Goal: Use online tool/utility: Use online tool/utility

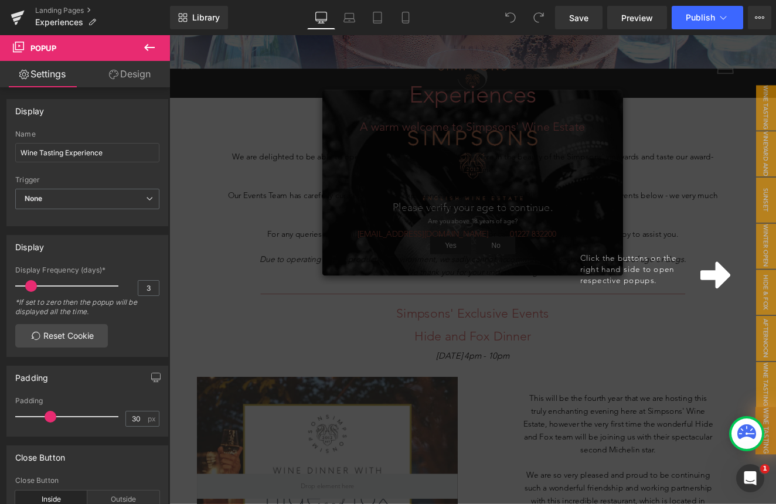
scroll to position [430, 0]
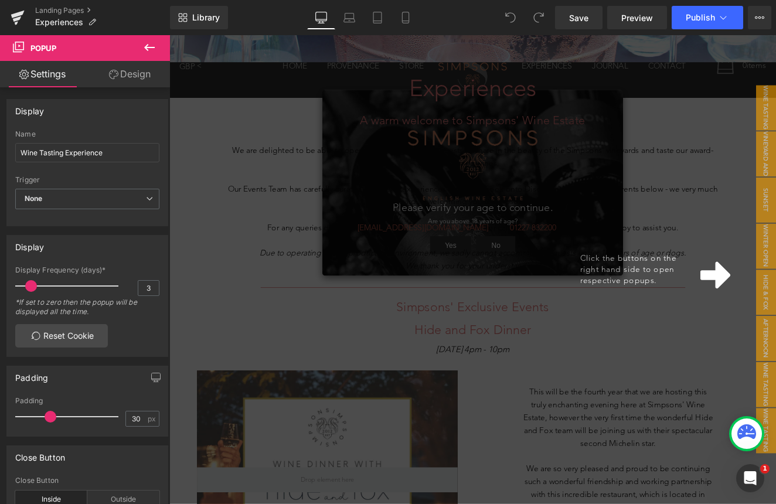
click at [559, 372] on div "Click the buttons on the right hand side to open respective popups." at bounding box center [524, 309] width 710 height 548
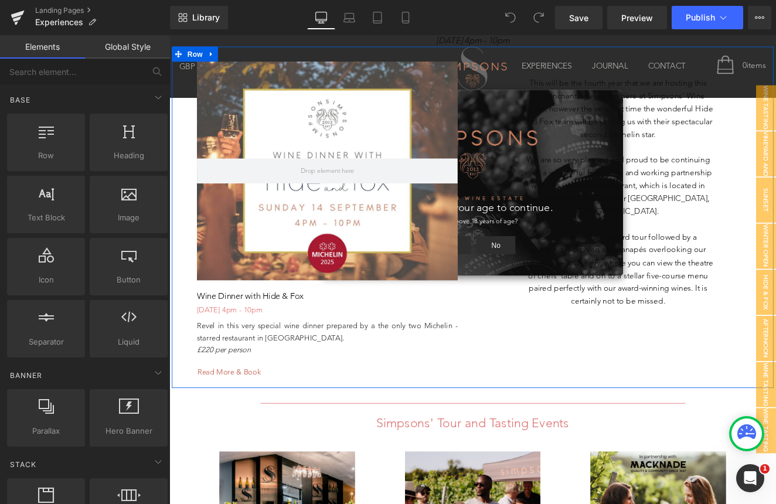
scroll to position [795, 0]
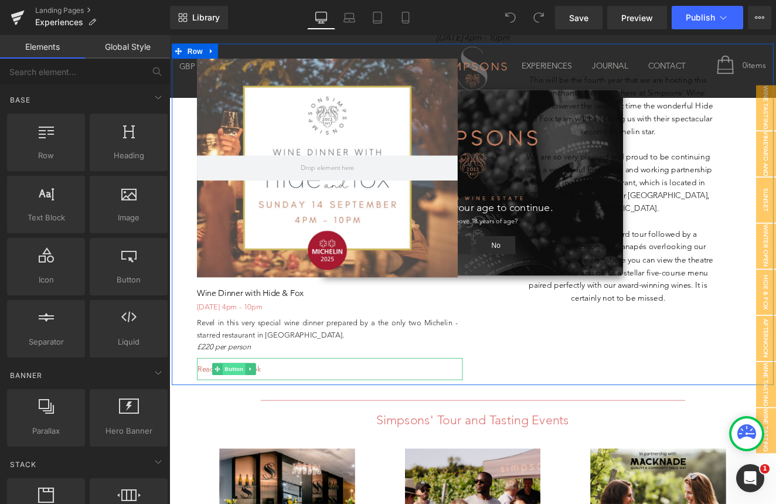
click at [247, 421] on span "Button" at bounding box center [245, 426] width 27 height 14
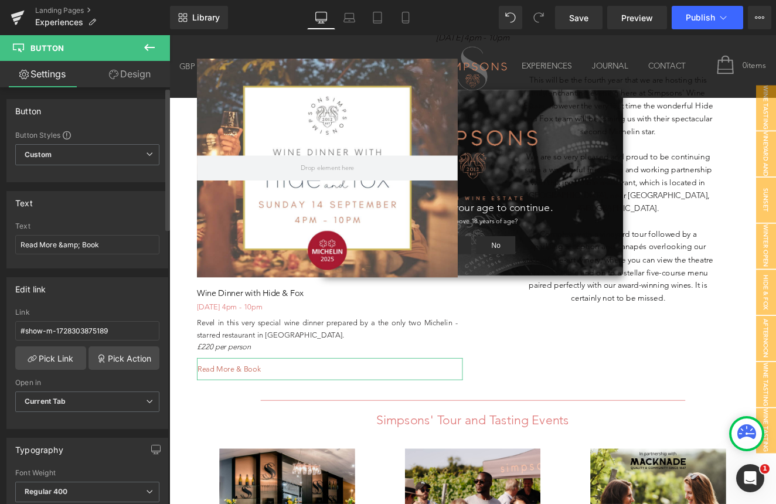
click at [117, 255] on div "Text Read More &amp; Book" at bounding box center [87, 245] width 144 height 46
drag, startPoint x: 116, startPoint y: 243, endPoint x: -33, endPoint y: 242, distance: 149.0
click at [0, 242] on html "Button You are previewing how the will restyle your page. You can not edit Elem…" at bounding box center [388, 252] width 776 height 504
type input "SOLD OUT"
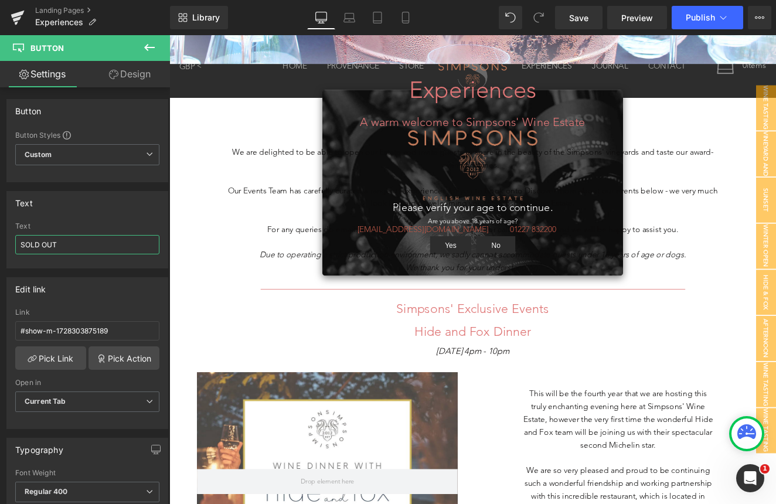
scroll to position [424, 0]
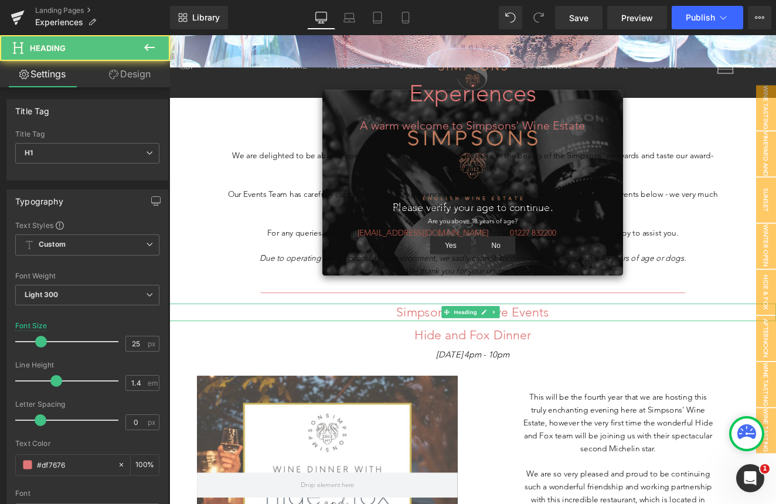
click at [618, 357] on h1 "Simpsons' Exclusive Events" at bounding box center [524, 359] width 710 height 21
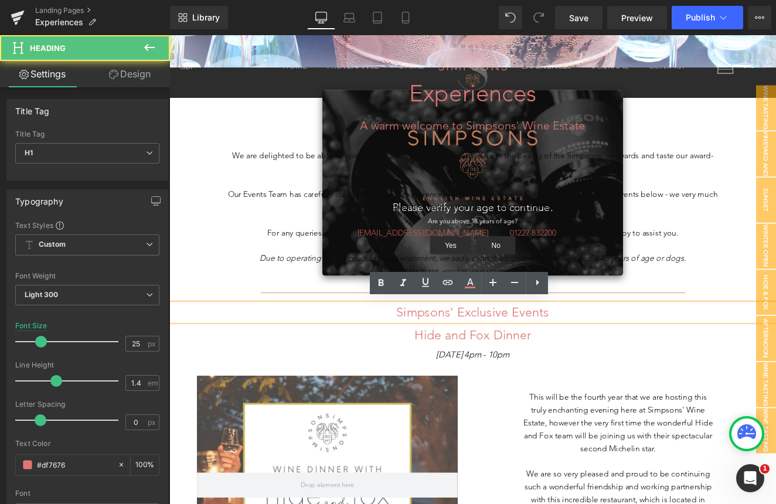
click at [618, 357] on h1 "Simpsons' Exclusive Events" at bounding box center [524, 359] width 710 height 21
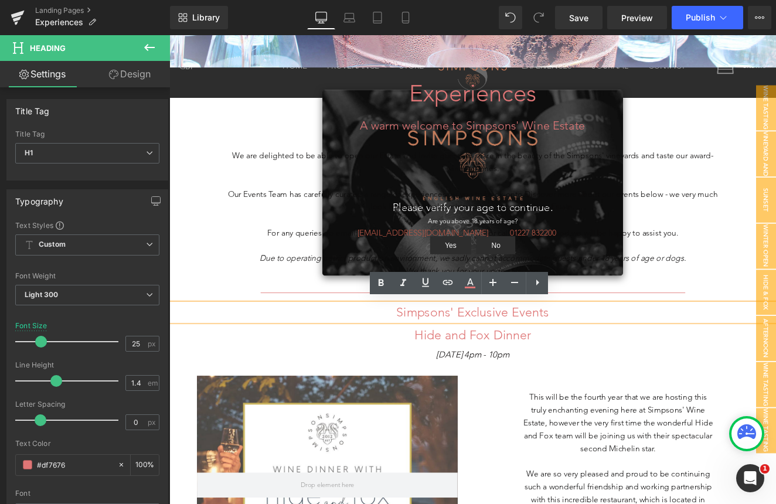
click at [618, 357] on h1 "Simpsons' Exclusive Events" at bounding box center [524, 359] width 710 height 21
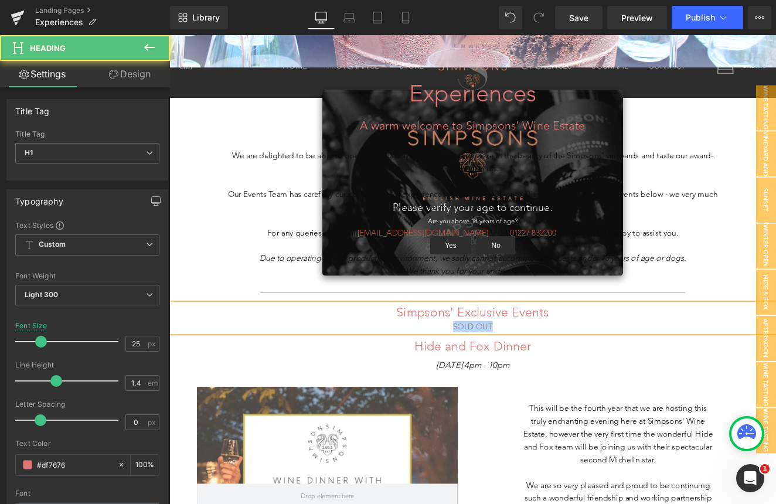
drag, startPoint x: 580, startPoint y: 372, endPoint x: 499, endPoint y: 372, distance: 81.5
click at [499, 372] on div "SOLD OUT" at bounding box center [524, 375] width 710 height 13
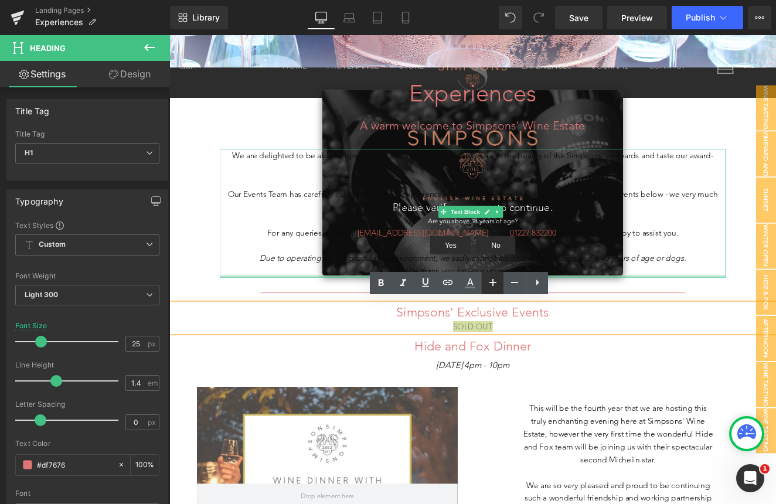
click at [492, 280] on icon at bounding box center [493, 283] width 14 height 14
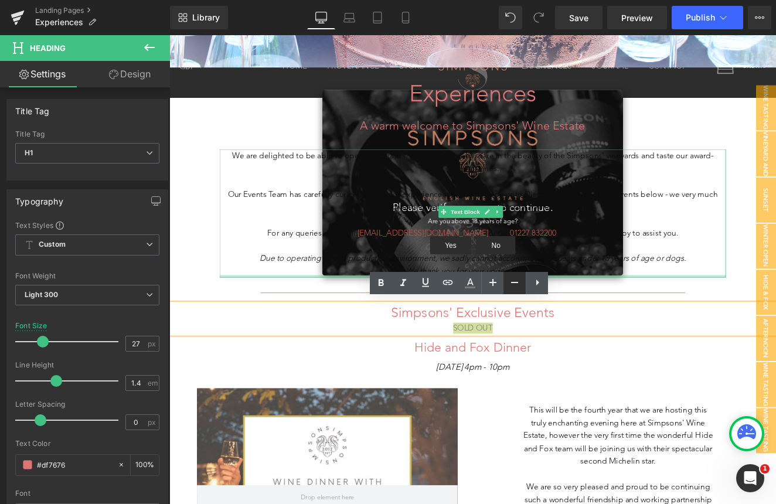
click at [517, 282] on icon at bounding box center [514, 282] width 7 height 1
type input "25"
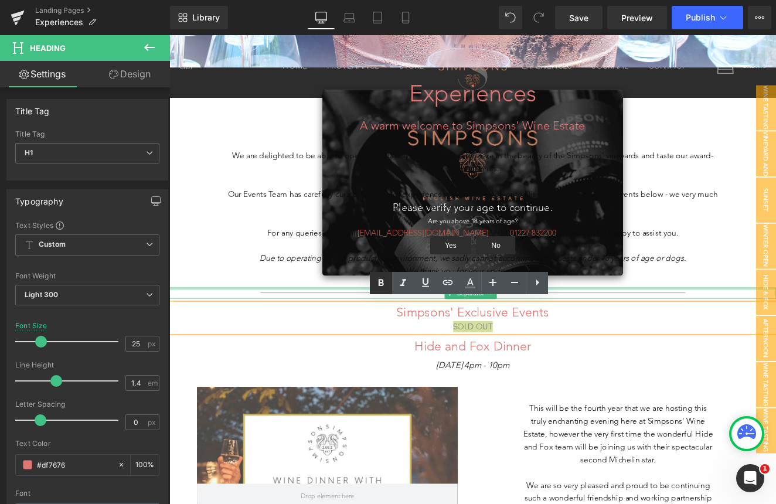
click at [375, 285] on icon at bounding box center [381, 283] width 14 height 14
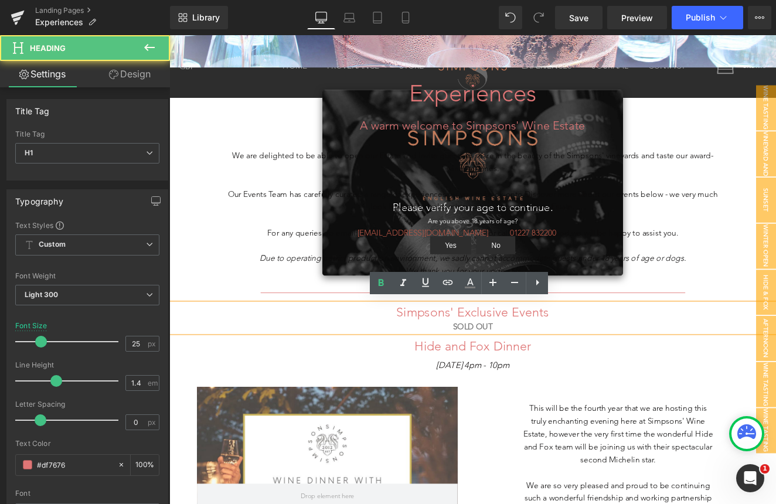
click at [501, 370] on strong "SOLD OUT" at bounding box center [524, 375] width 46 height 11
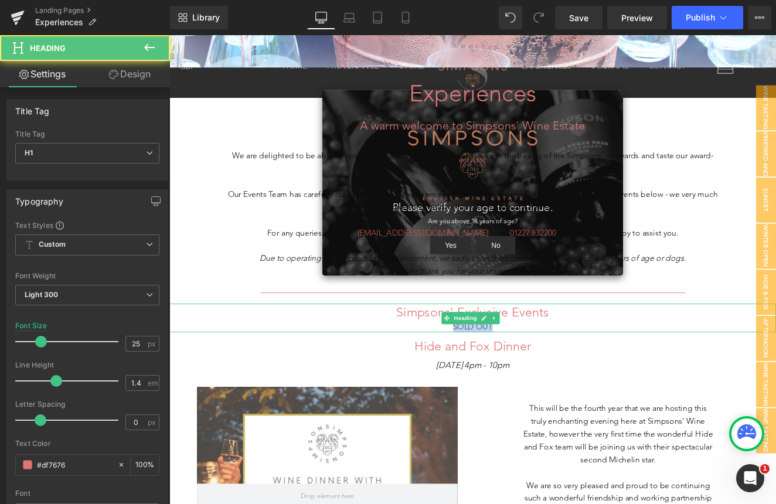
drag, startPoint x: 566, startPoint y: 371, endPoint x: 446, endPoint y: 371, distance: 120.2
click at [446, 371] on div "SOLD OUT" at bounding box center [524, 375] width 710 height 13
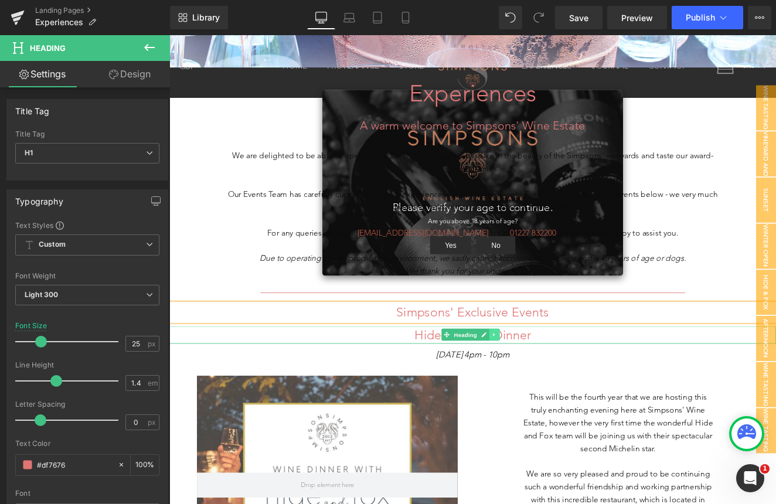
click at [551, 382] on icon at bounding box center [550, 385] width 6 height 7
click at [544, 382] on icon at bounding box center [544, 385] width 6 height 6
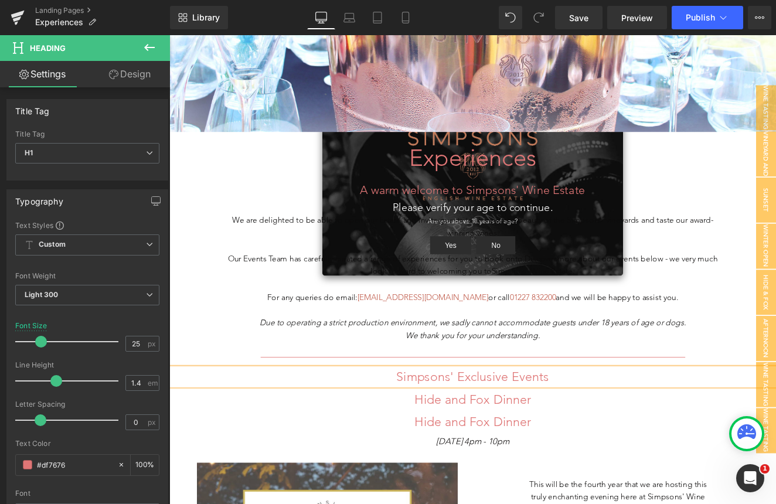
scroll to position [328, 0]
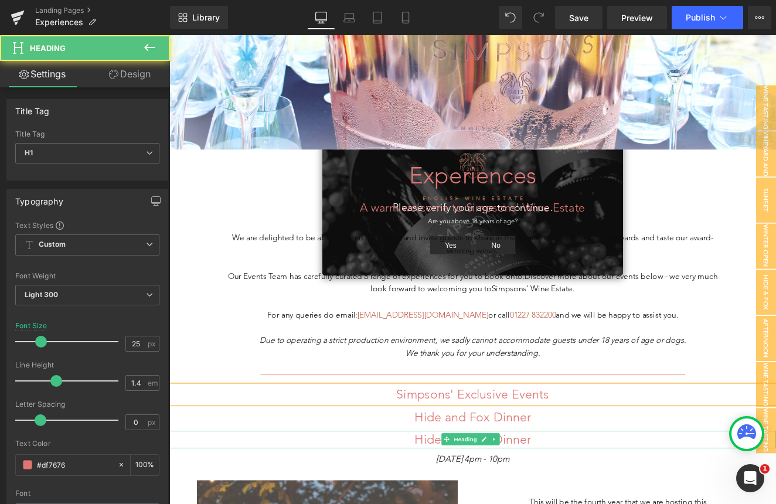
drag, startPoint x: 587, startPoint y: 501, endPoint x: 594, endPoint y: 501, distance: 7.0
click at [587, 501] on h1 "Hide and Fox Dinner" at bounding box center [524, 508] width 710 height 21
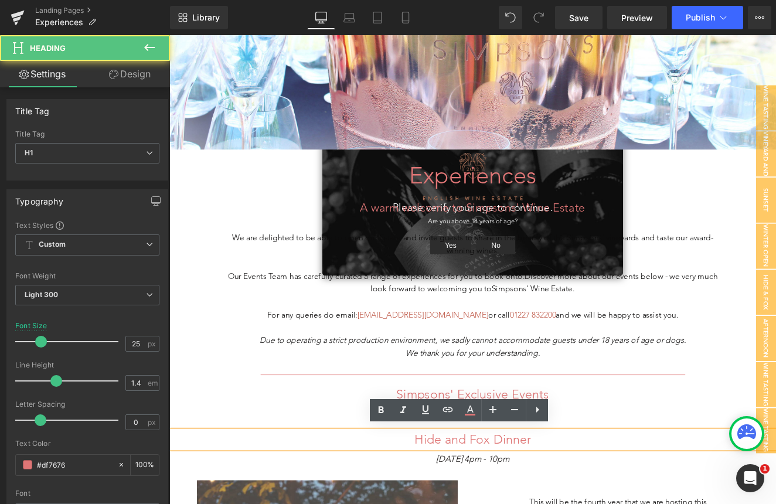
click at [608, 503] on h1 "Hide and Fox Dinner" at bounding box center [524, 508] width 710 height 21
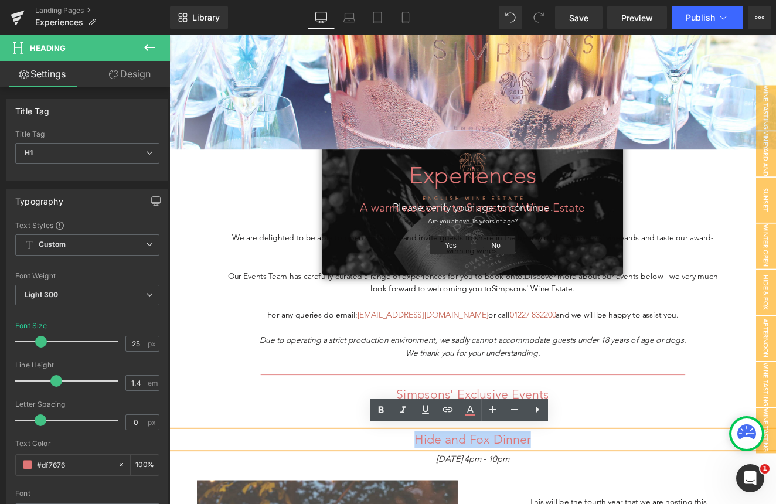
drag, startPoint x: 601, startPoint y: 504, endPoint x: 443, endPoint y: 500, distance: 157.8
click at [443, 500] on h1 "Hide and Fox Dinner" at bounding box center [524, 508] width 710 height 21
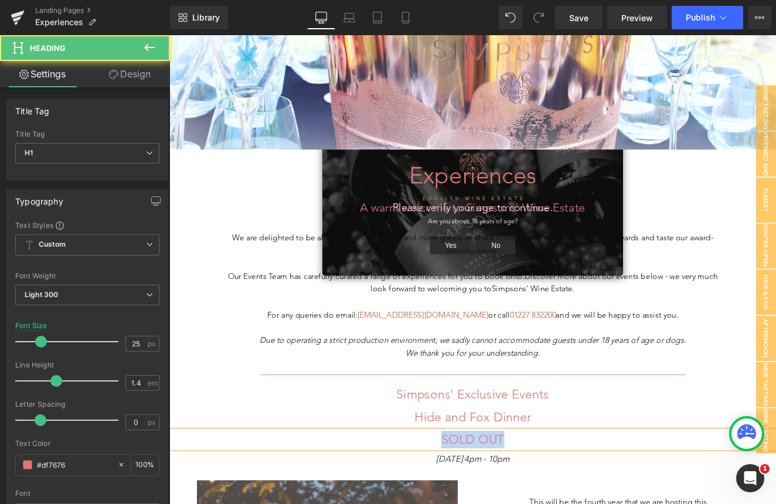
drag, startPoint x: 558, startPoint y: 506, endPoint x: 456, endPoint y: 506, distance: 102.6
click at [456, 504] on h1 "SOLD OUT" at bounding box center [524, 508] width 710 height 21
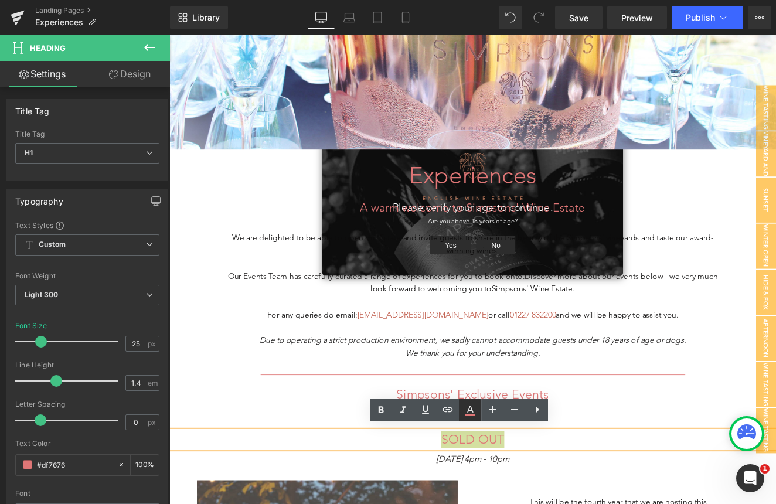
click at [473, 411] on icon at bounding box center [470, 410] width 14 height 14
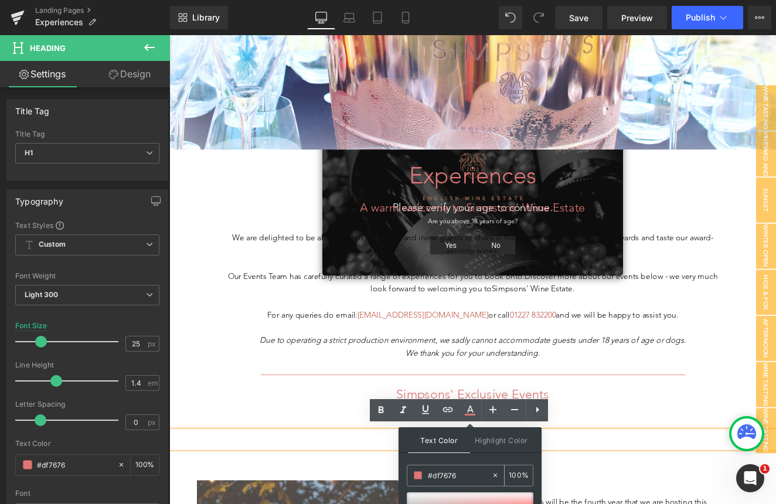
click at [422, 479] on span at bounding box center [418, 476] width 8 height 8
click at [418, 476] on span at bounding box center [418, 476] width 8 height 8
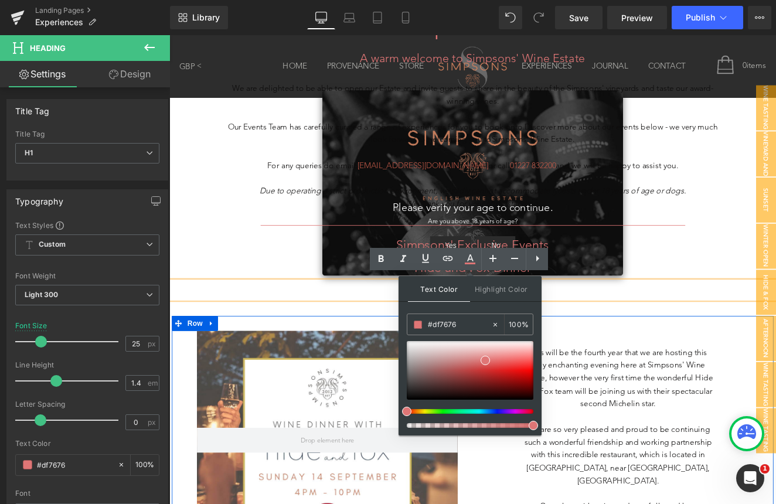
scroll to position [504, 0]
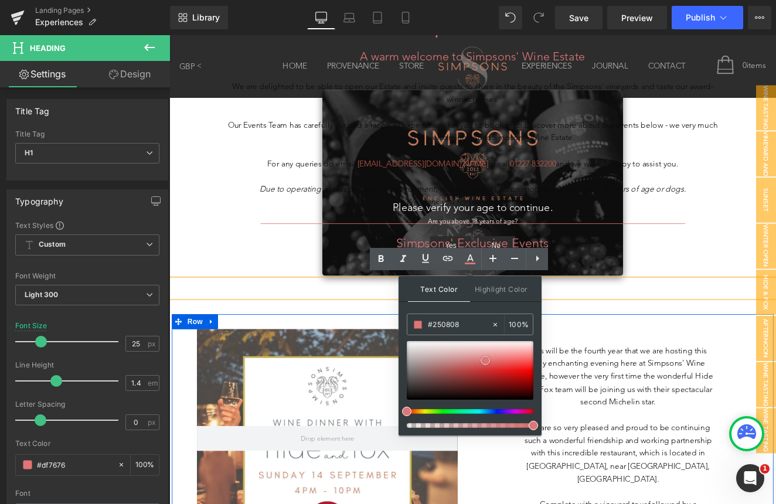
type input "#000000"
drag, startPoint x: 484, startPoint y: 361, endPoint x: 483, endPoint y: 405, distance: 44.0
click at [483, 405] on div at bounding box center [470, 384] width 127 height 87
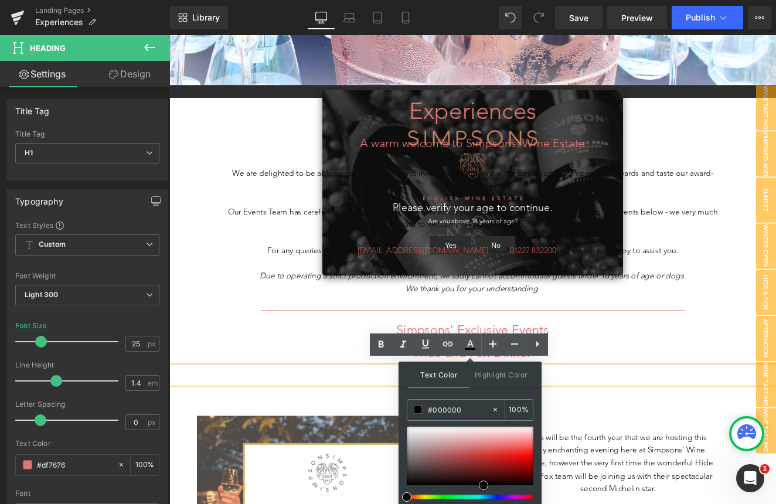
scroll to position [401, 0]
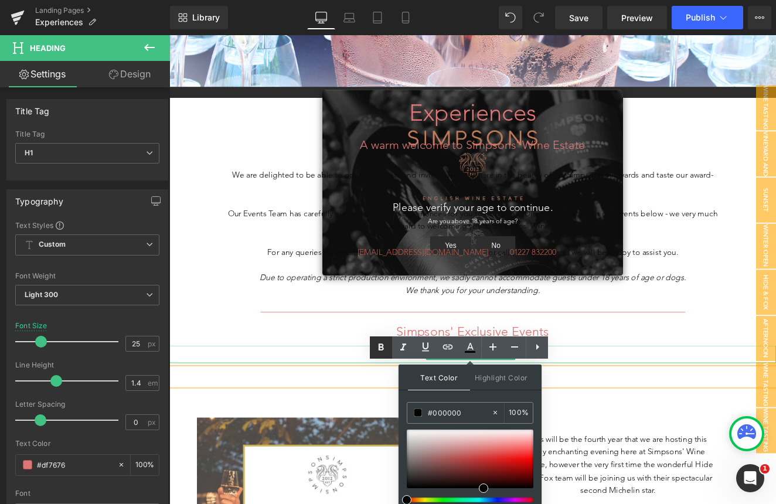
click at [381, 353] on icon at bounding box center [381, 348] width 14 height 14
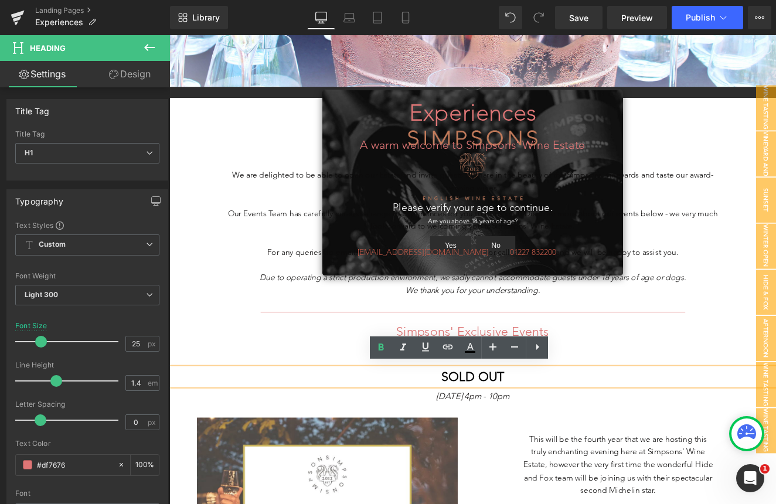
click at [380, 428] on h1 "SOLD OUT" at bounding box center [524, 435] width 710 height 21
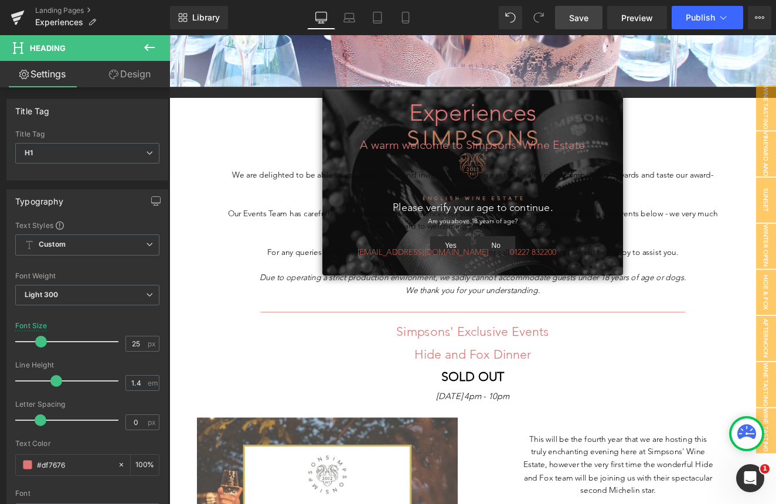
click at [586, 22] on span "Save" at bounding box center [578, 18] width 19 height 12
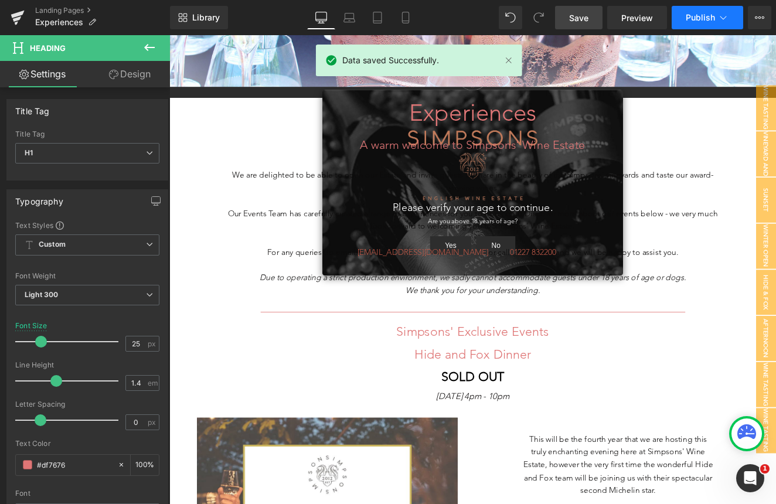
click at [729, 22] on icon at bounding box center [724, 18] width 12 height 12
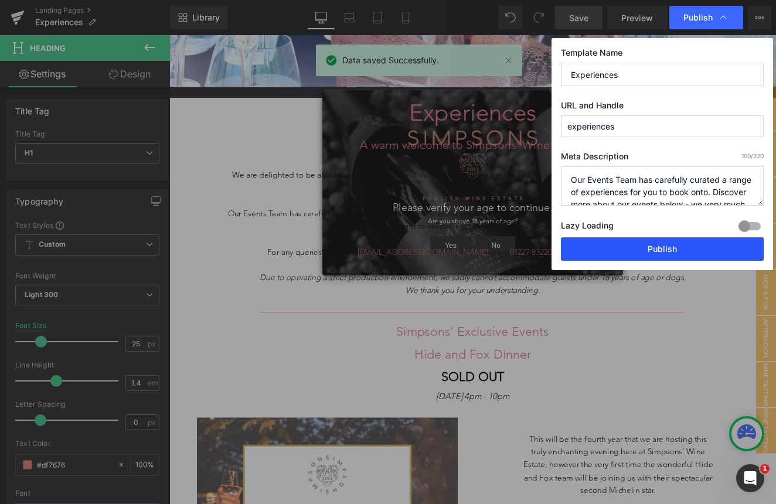
click at [641, 249] on button "Publish" at bounding box center [662, 249] width 203 height 23
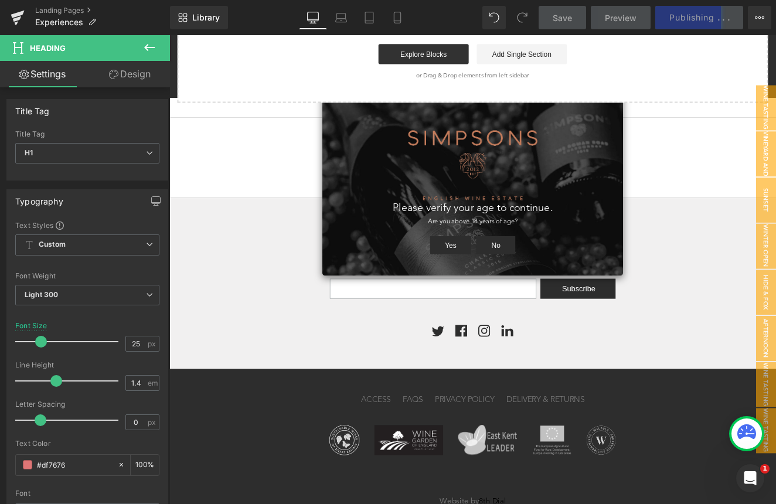
scroll to position [2298, 0]
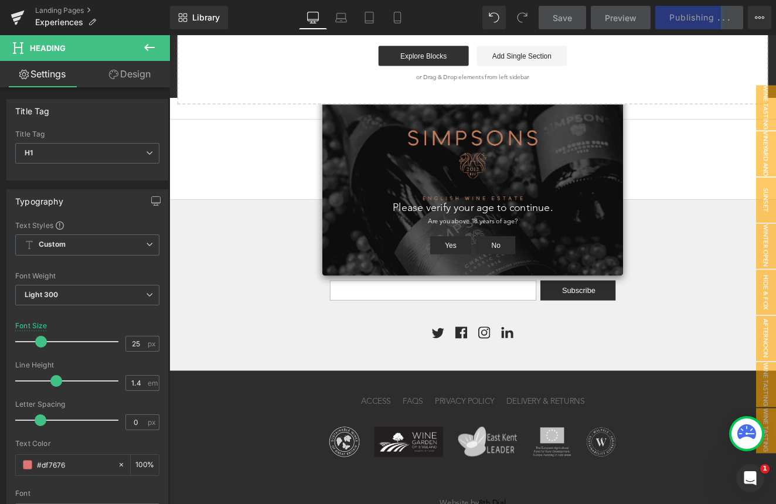
click at [501, 283] on button "Yes" at bounding box center [498, 280] width 49 height 21
